Goal: Task Accomplishment & Management: Manage account settings

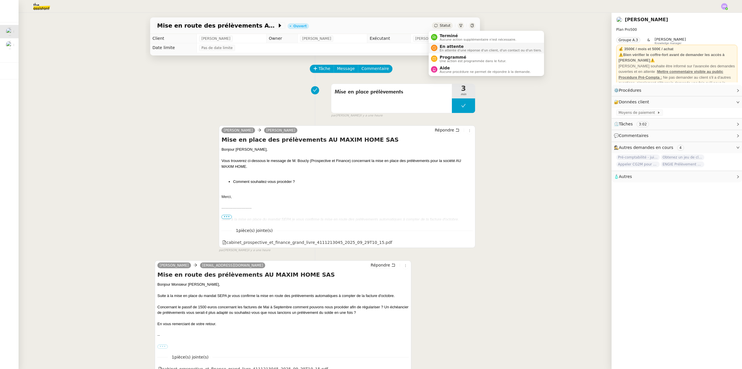
click at [459, 49] on span "En attente d'une réponse d'un client, d'un contact ou d'un tiers." at bounding box center [491, 50] width 102 height 3
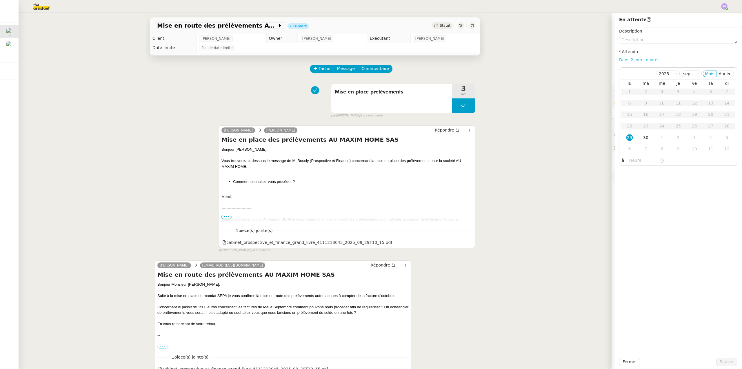
click at [641, 61] on link "Dans 2 jours ouvrés" at bounding box center [639, 59] width 40 height 5
type input "07:00"
click at [675, 89] on div "2" at bounding box center [678, 91] width 6 height 6
click at [723, 362] on span "Sauver" at bounding box center [727, 361] width 14 height 7
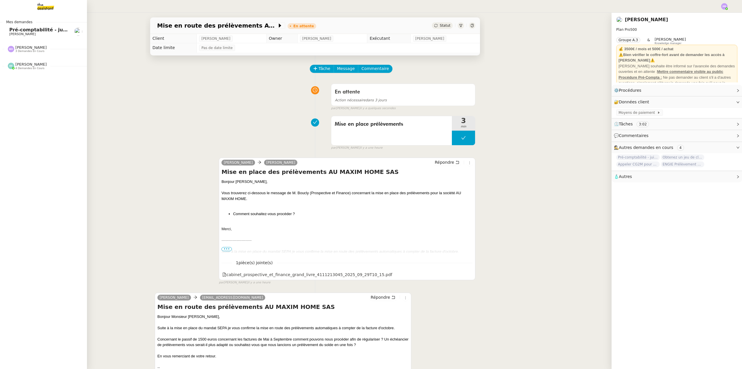
click at [43, 30] on span "Pré-comptabilité - juillet / aout 2025" at bounding box center [56, 30] width 95 height 6
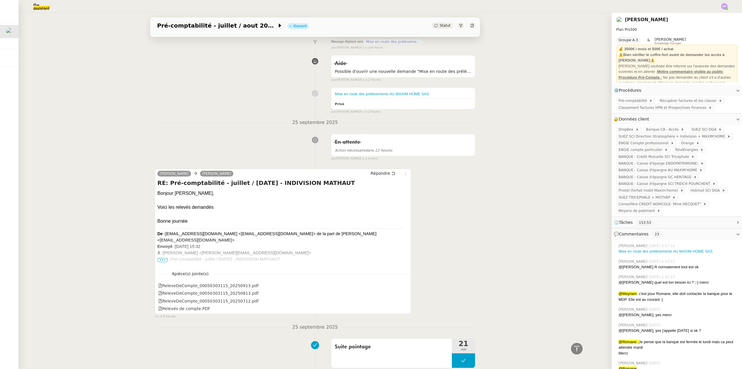
scroll to position [29, 0]
